Goal: Find contact information: Find contact information

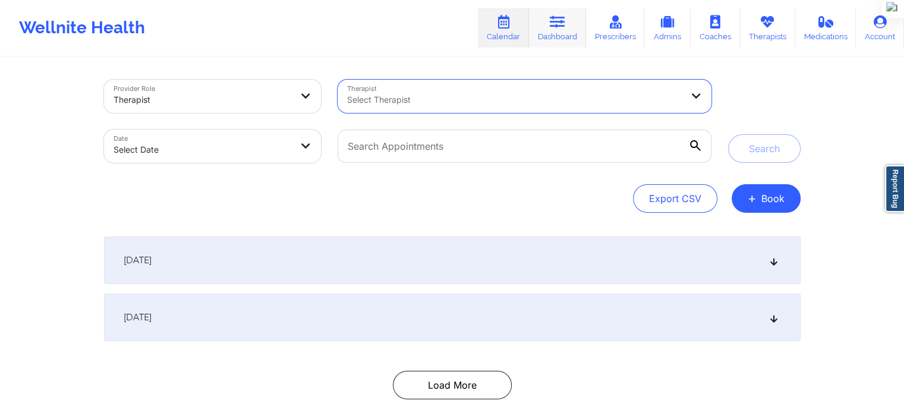
click at [557, 27] on icon at bounding box center [557, 21] width 15 height 13
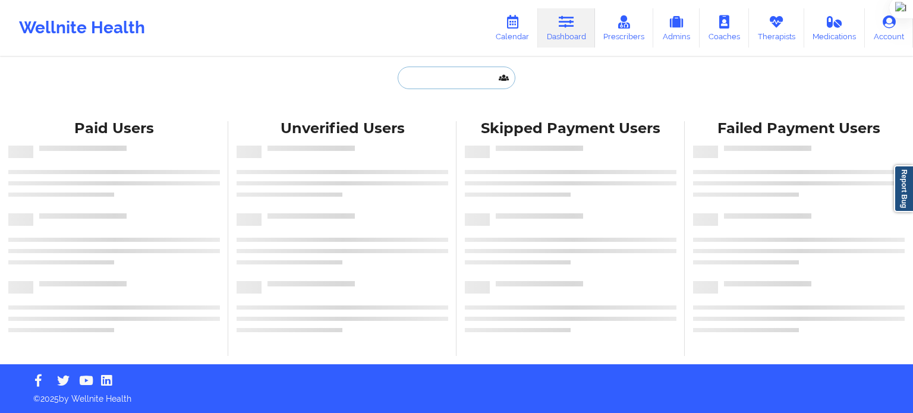
click at [428, 76] on input "text" at bounding box center [457, 78] width 118 height 23
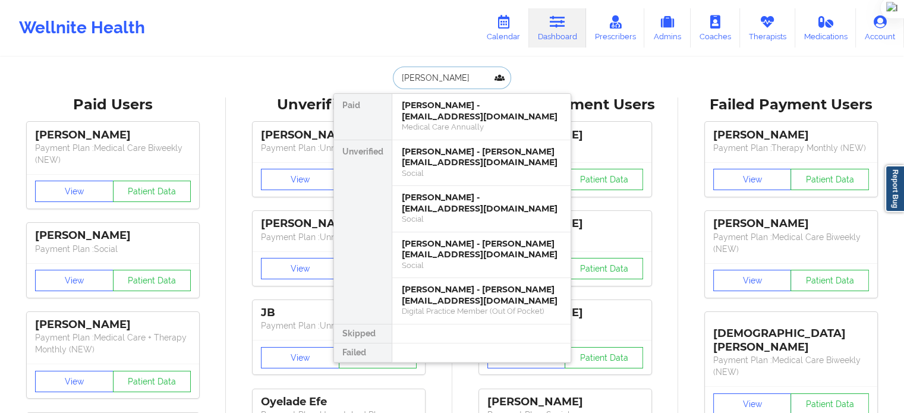
drag, startPoint x: 433, startPoint y: 79, endPoint x: 292, endPoint y: 80, distance: 140.3
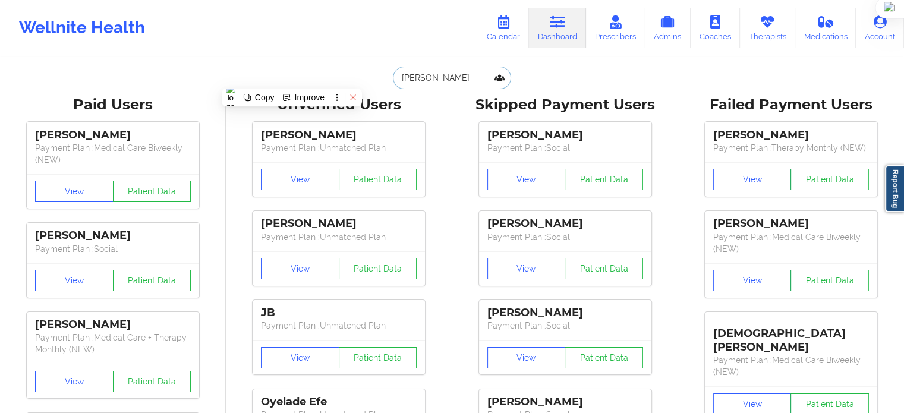
paste input "[PERSON_NAME]"
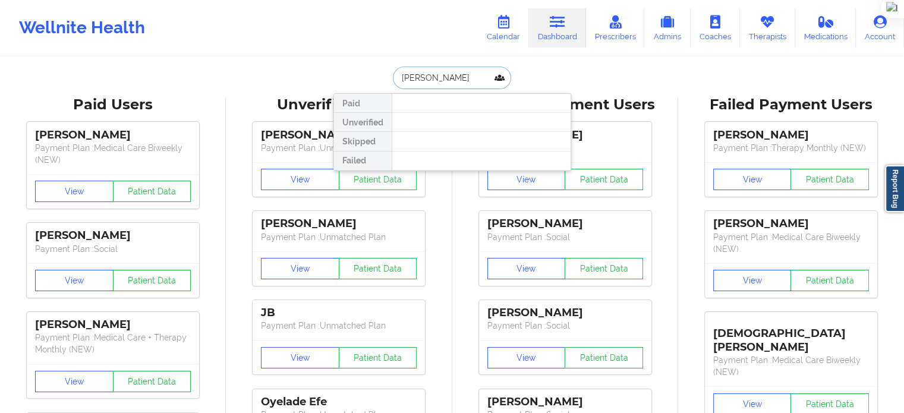
drag, startPoint x: 427, startPoint y: 80, endPoint x: 366, endPoint y: 73, distance: 61.7
click at [373, 80] on div "[PERSON_NAME] Paid Unverified Skipped Failed" at bounding box center [453, 78] width 238 height 23
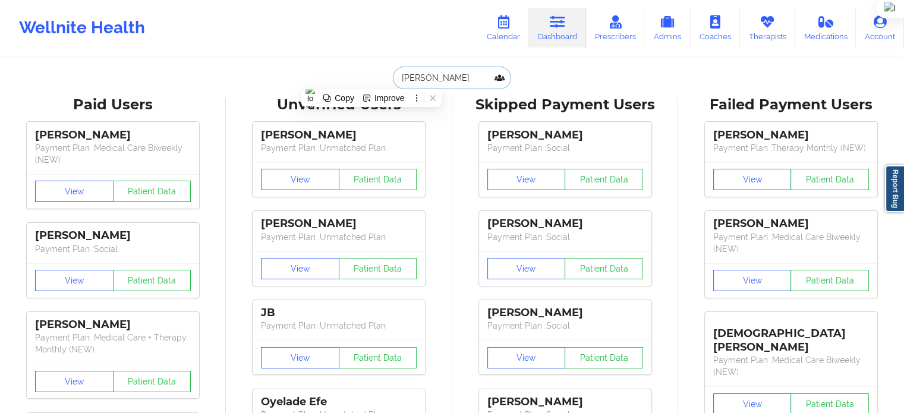
type input "[PERSON_NAME]"
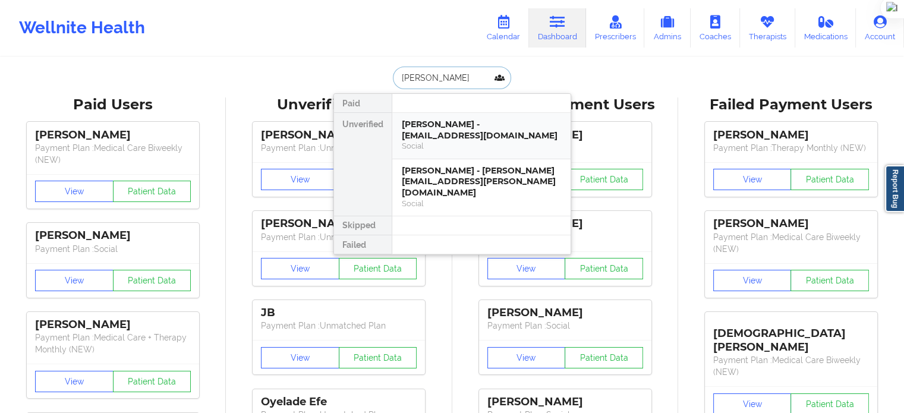
click at [495, 125] on div "[PERSON_NAME] - [EMAIL_ADDRESS][DOMAIN_NAME]" at bounding box center [481, 130] width 159 height 22
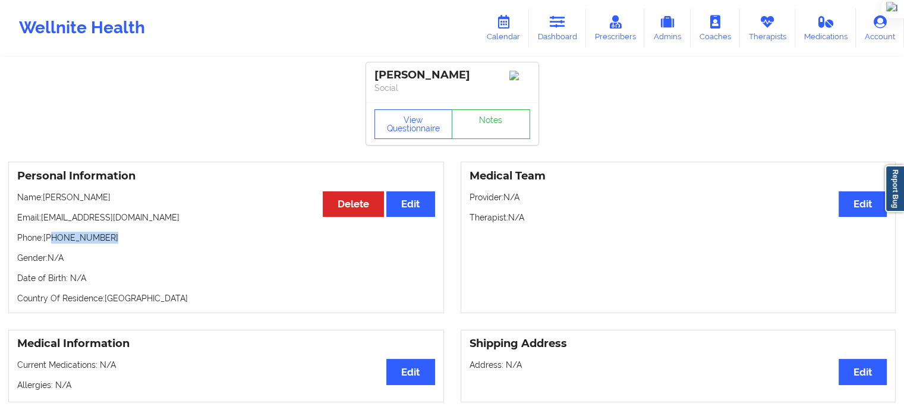
drag, startPoint x: 105, startPoint y: 243, endPoint x: 52, endPoint y: 243, distance: 53.5
click at [52, 243] on p "Phone: [PHONE_NUMBER]" at bounding box center [226, 238] width 418 height 12
copy p "[PHONE_NUMBER]"
click at [142, 253] on div "Personal Information Edit Delete Name: [PERSON_NAME] Email: [EMAIL_ADDRESS][DOM…" at bounding box center [226, 238] width 436 height 152
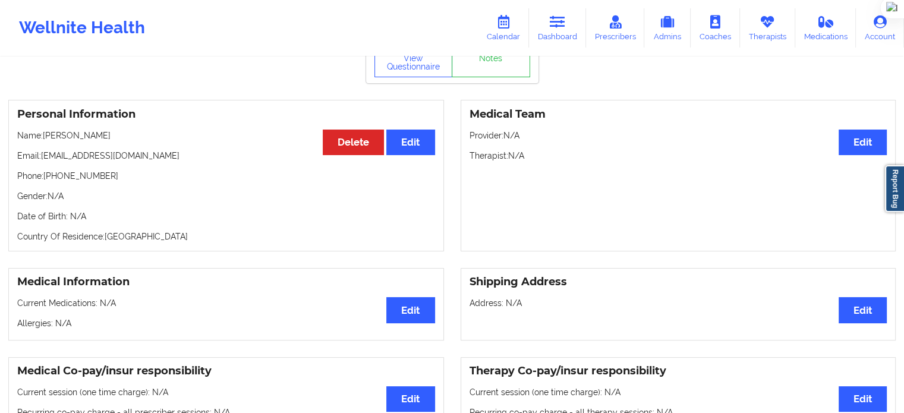
scroll to position [119, 0]
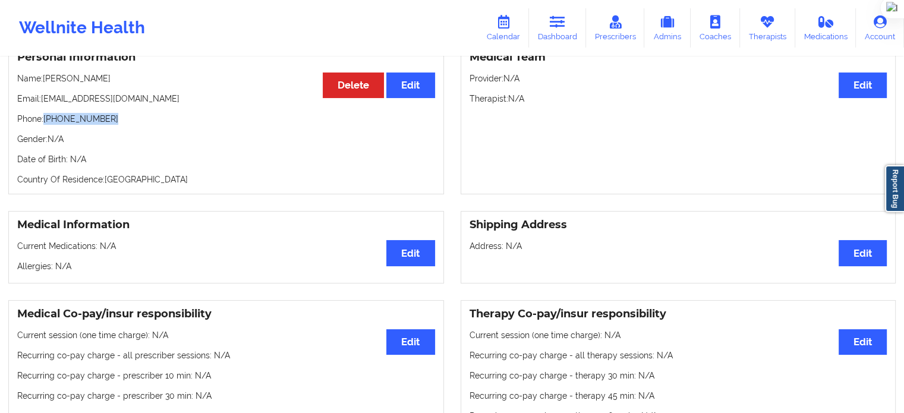
drag, startPoint x: 108, startPoint y: 119, endPoint x: 43, endPoint y: 122, distance: 64.3
click at [43, 122] on p "Phone: [PHONE_NUMBER]" at bounding box center [226, 119] width 418 height 12
copy p "[PHONE_NUMBER]"
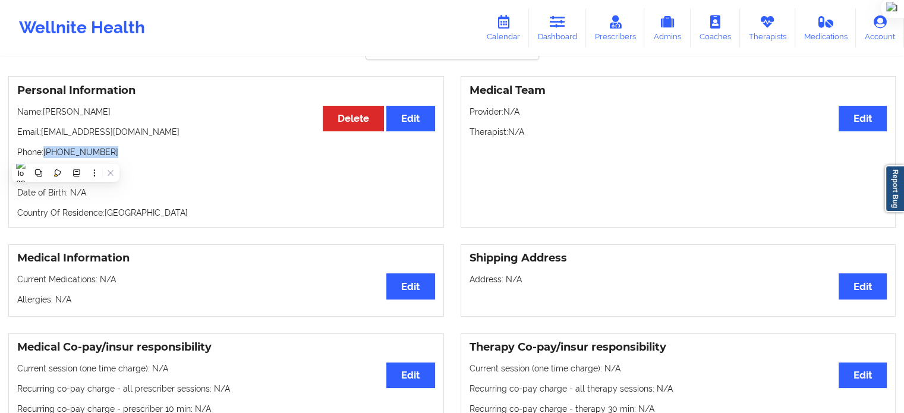
scroll to position [0, 0]
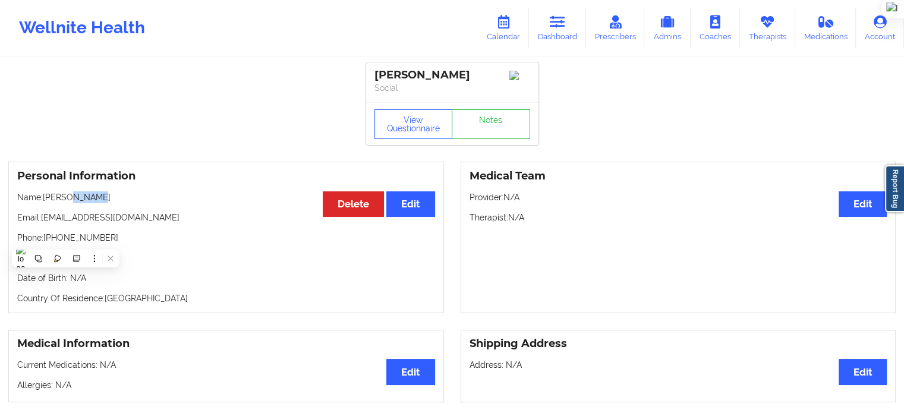
drag, startPoint x: 68, startPoint y: 201, endPoint x: 99, endPoint y: 199, distance: 30.4
click at [99, 199] on p "Name: [PERSON_NAME]" at bounding box center [226, 197] width 418 height 12
copy p "[PERSON_NAME]"
